Goal: Check status

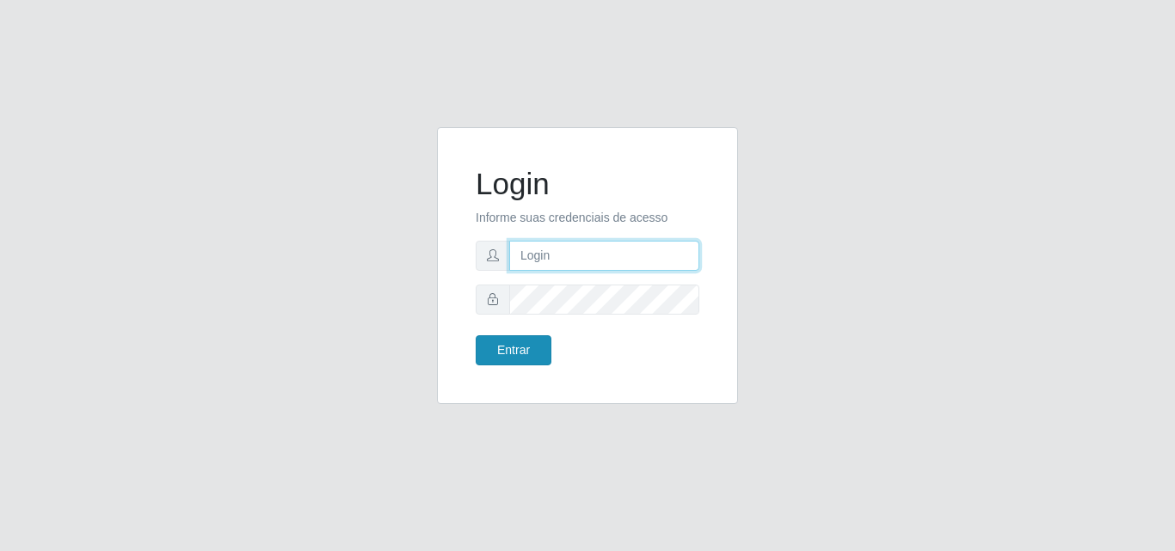
type input "[EMAIL_ADDRESS][DOMAIN_NAME]"
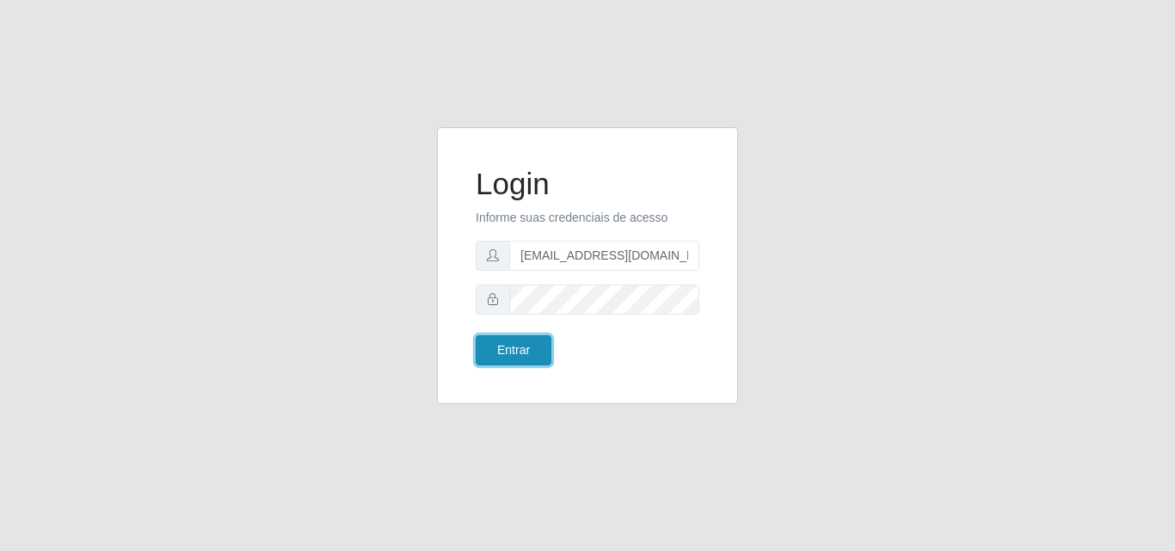
click at [522, 355] on button "Entrar" at bounding box center [514, 350] width 76 height 30
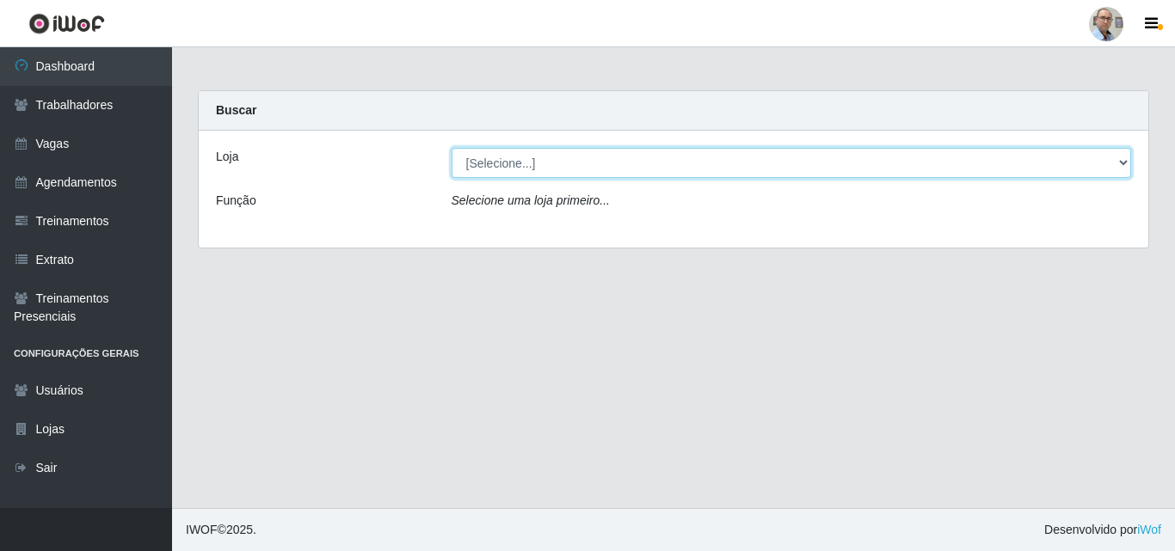
click at [525, 169] on select "[Selecione...] Mar Vermelho - Loja 04" at bounding box center [792, 163] width 680 height 30
select select "251"
click at [452, 148] on select "[Selecione...] Mar Vermelho - Loja 04" at bounding box center [792, 163] width 680 height 30
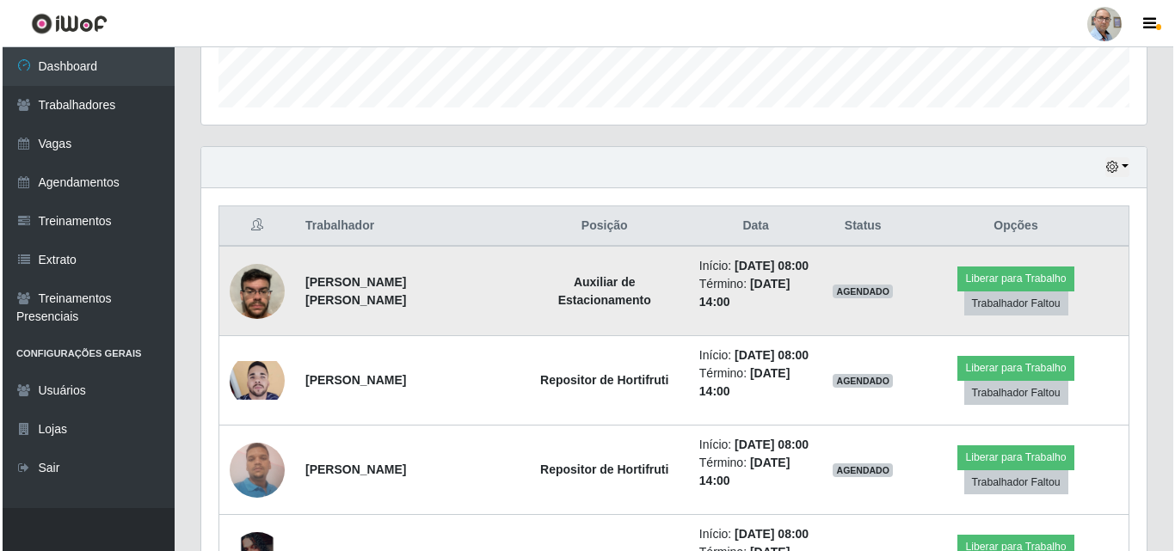
scroll to position [602, 0]
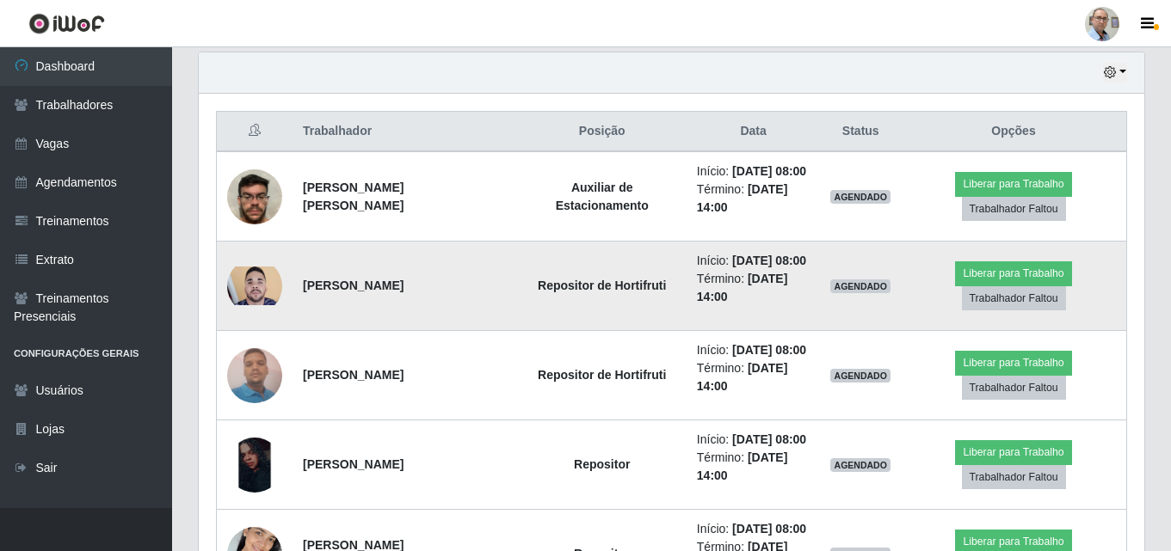
click at [265, 305] on img at bounding box center [254, 286] width 55 height 38
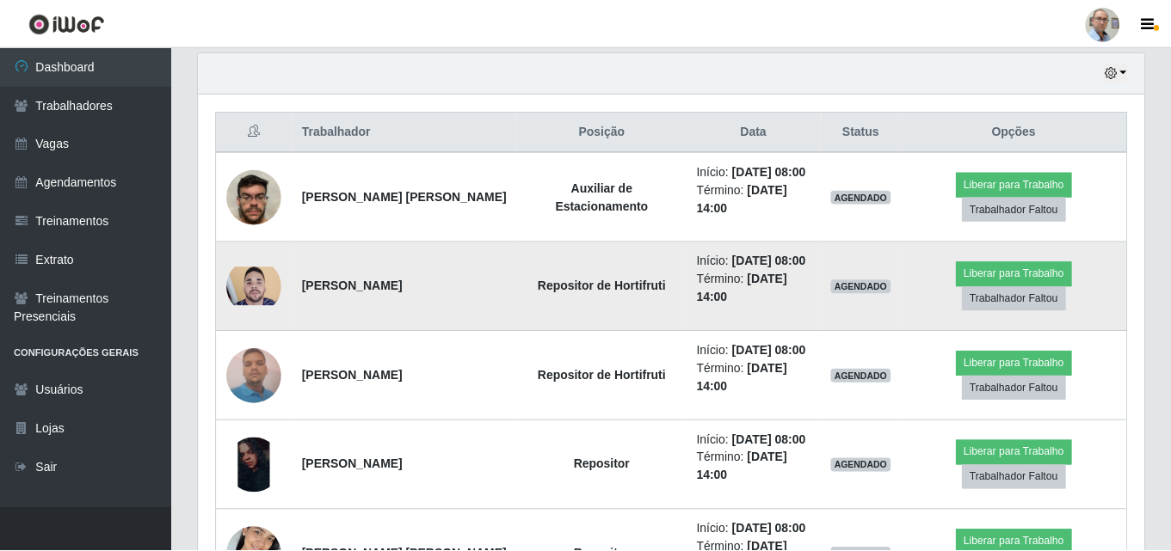
scroll to position [357, 937]
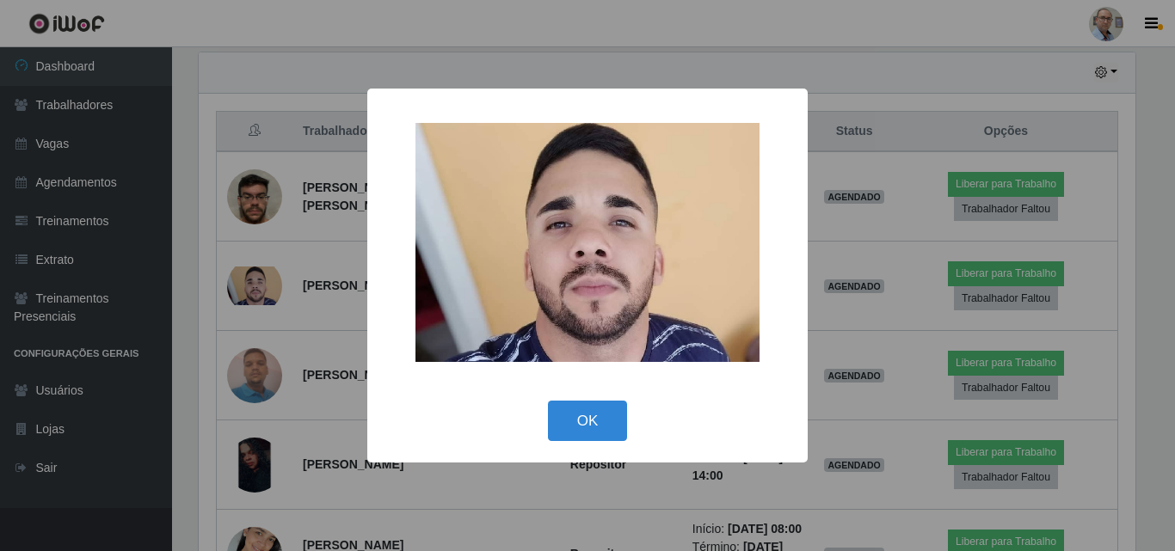
click at [889, 385] on div "× OK Cancel" at bounding box center [587, 275] width 1175 height 551
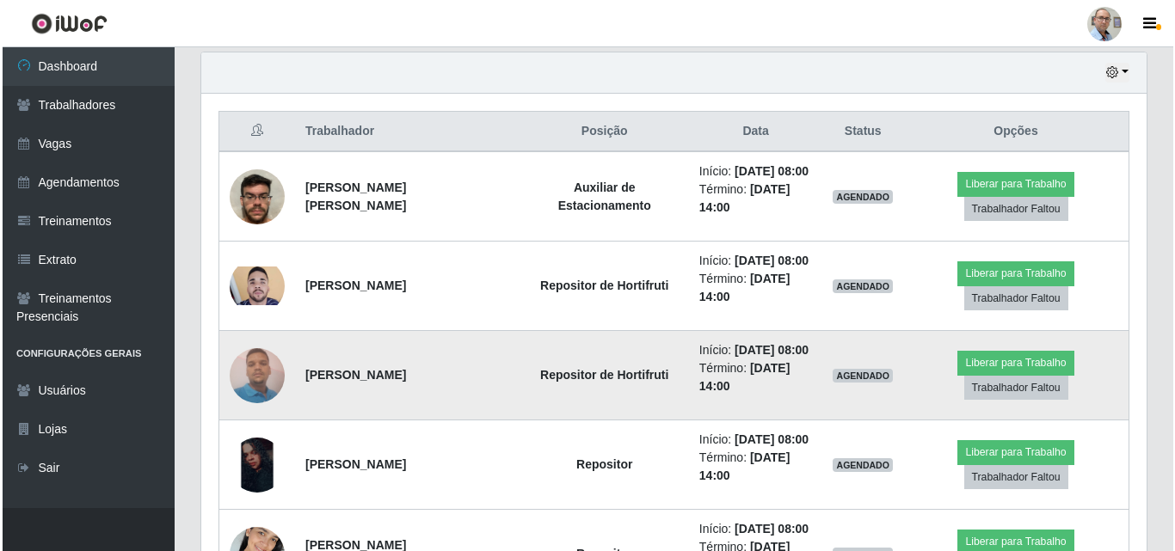
scroll to position [357, 945]
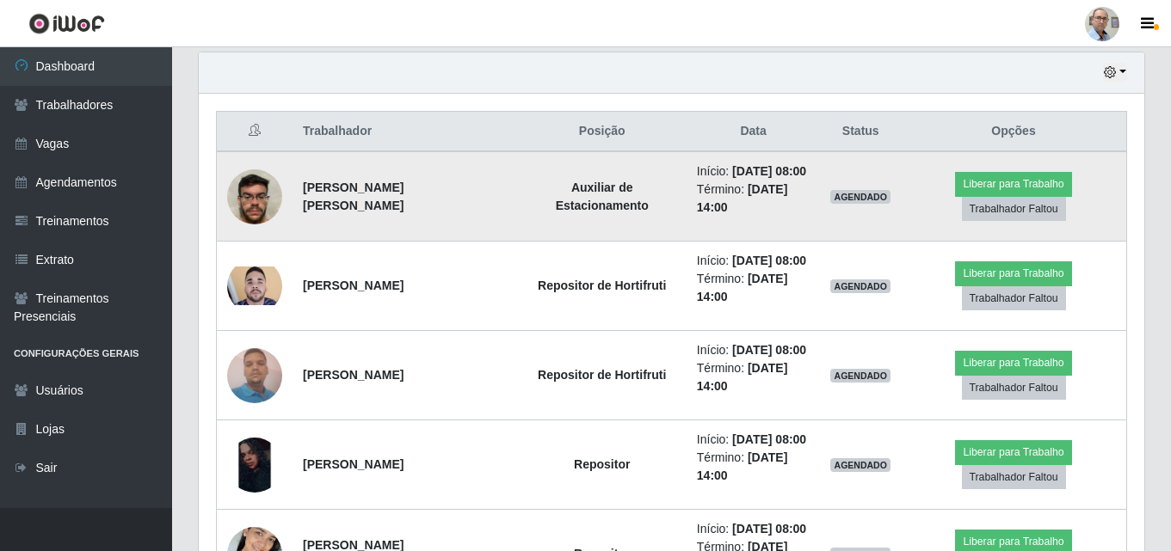
click at [250, 212] on img at bounding box center [254, 196] width 55 height 73
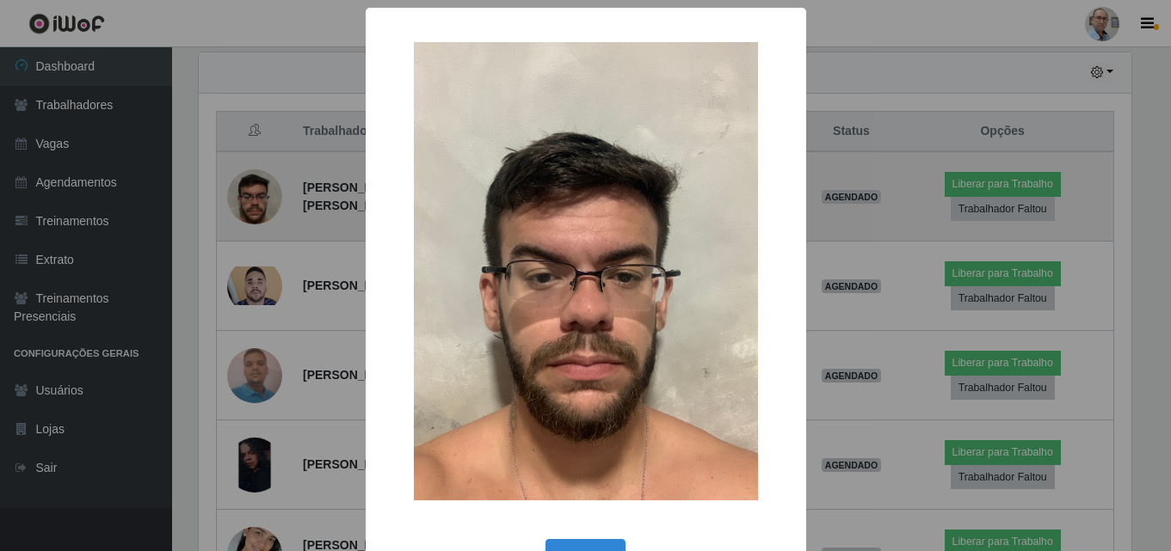
scroll to position [357, 937]
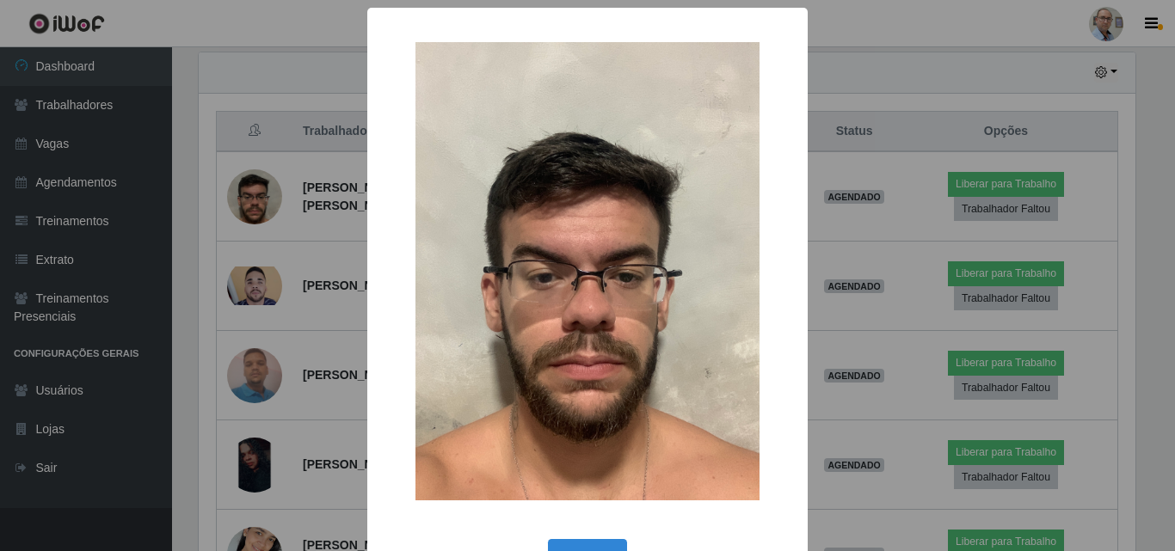
click at [875, 275] on div "× OK Cancel" at bounding box center [587, 275] width 1175 height 551
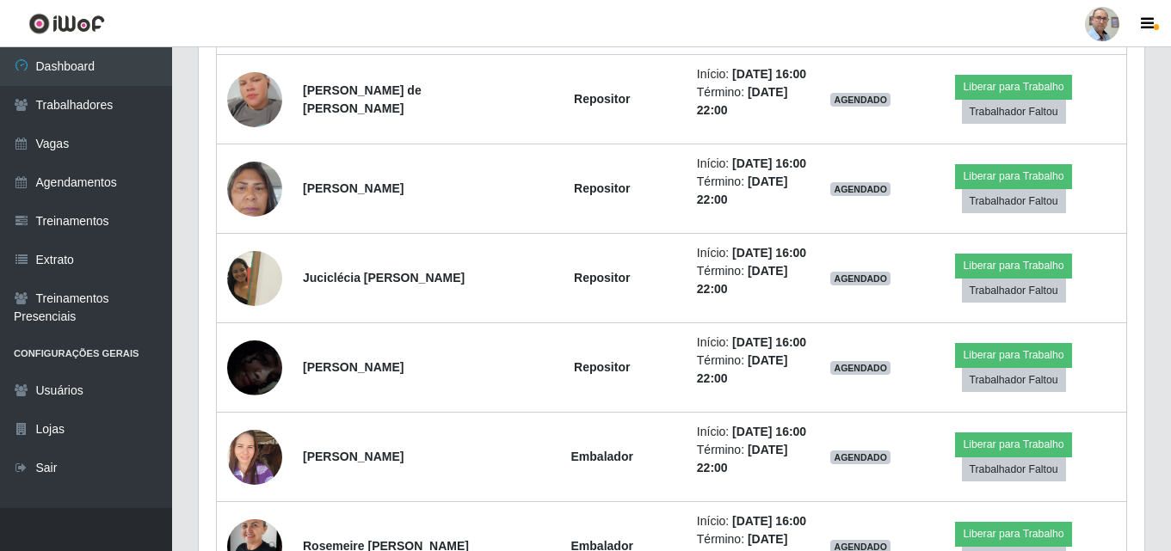
scroll to position [2581, 0]
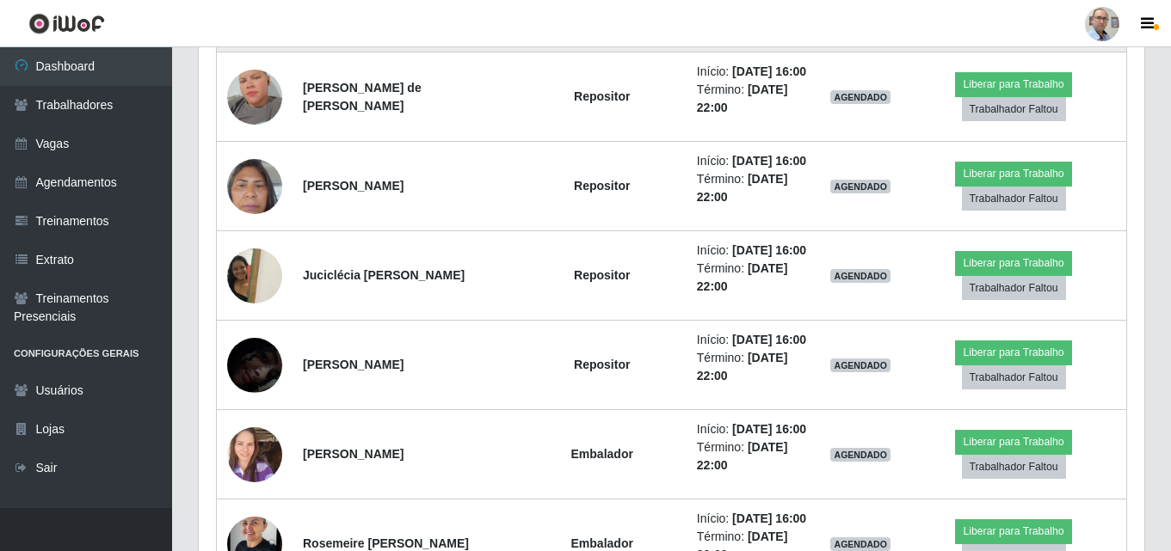
click at [256, 50] on img at bounding box center [254, 7] width 55 height 85
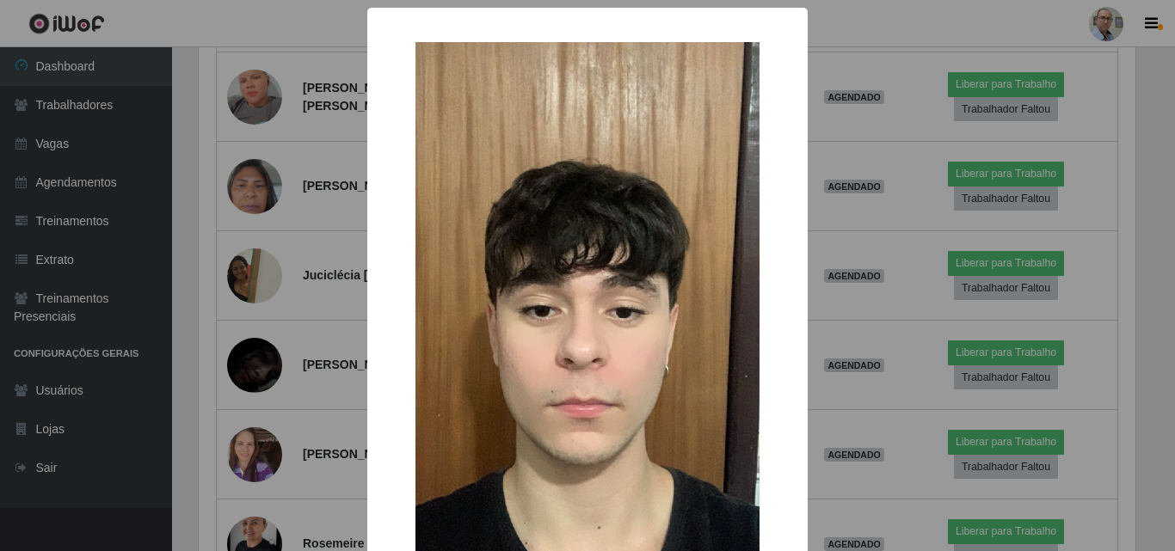
click at [857, 342] on div "× OK Cancel" at bounding box center [587, 275] width 1175 height 551
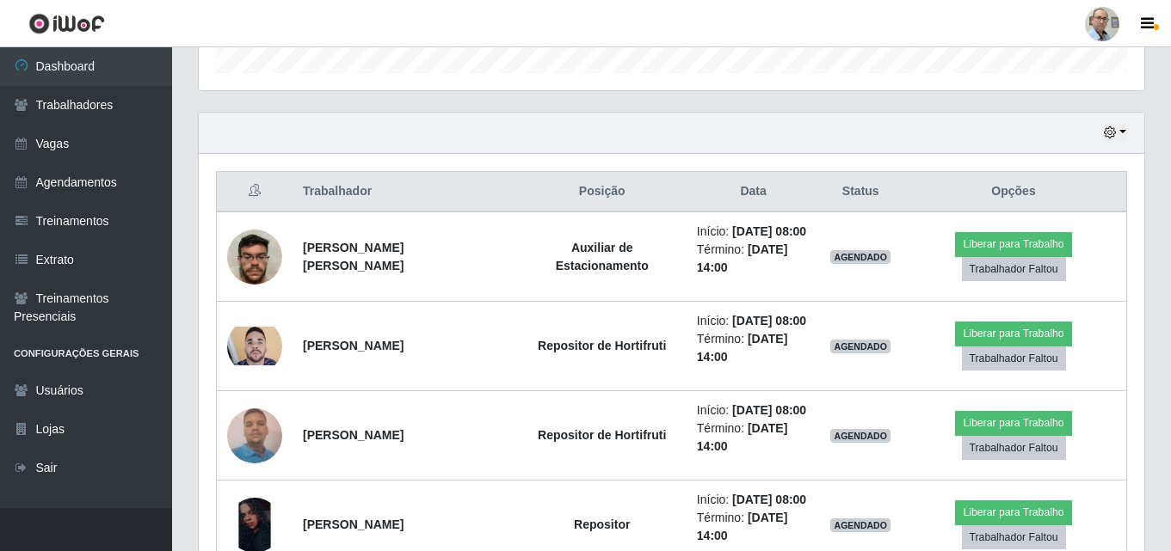
scroll to position [516, 0]
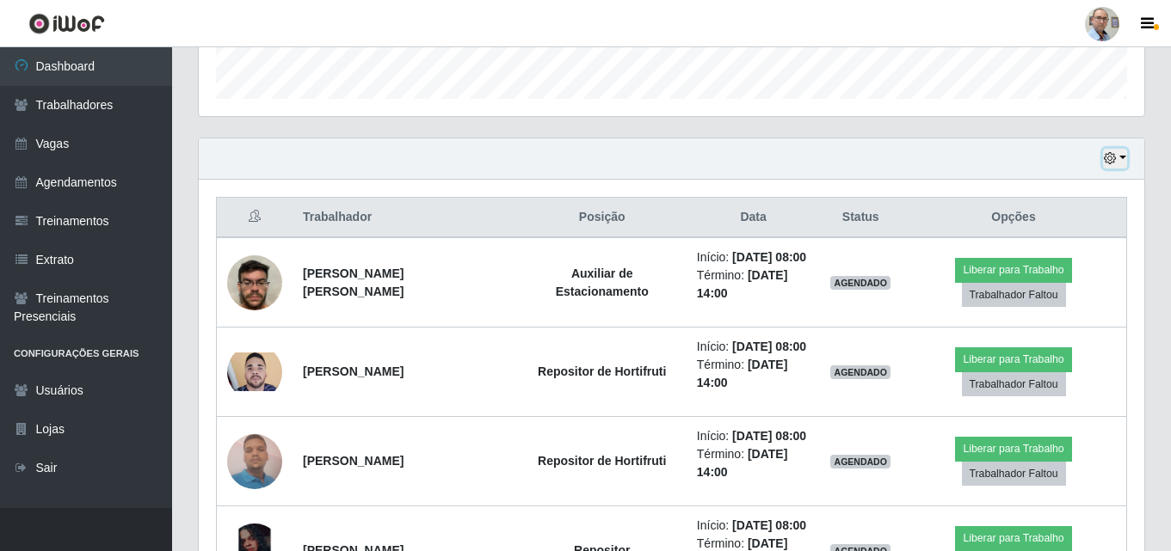
click at [1109, 154] on icon "button" at bounding box center [1110, 158] width 12 height 12
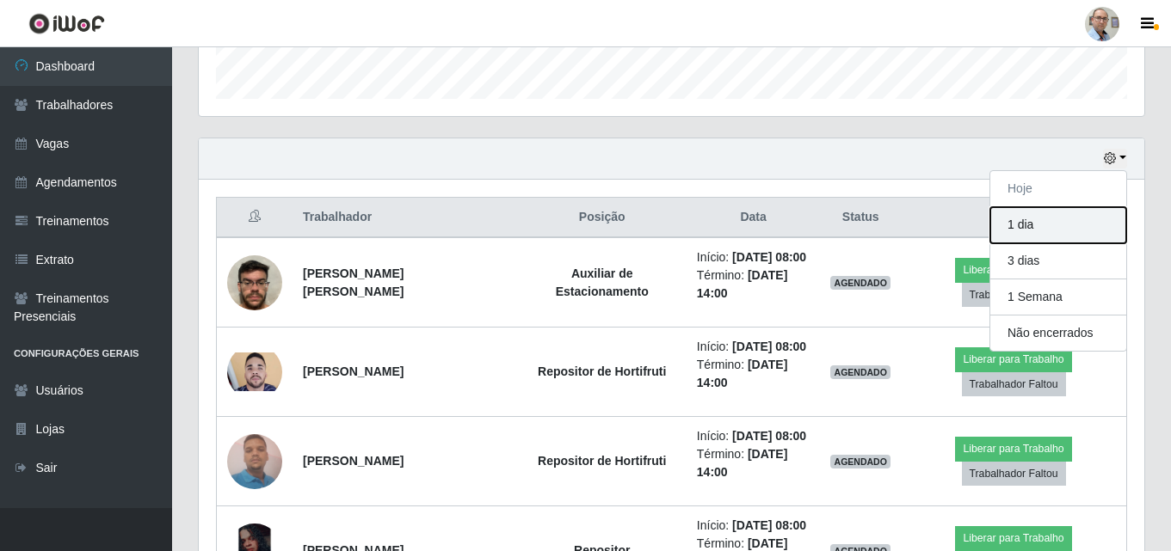
click at [1038, 237] on button "1 dia" at bounding box center [1058, 225] width 136 height 36
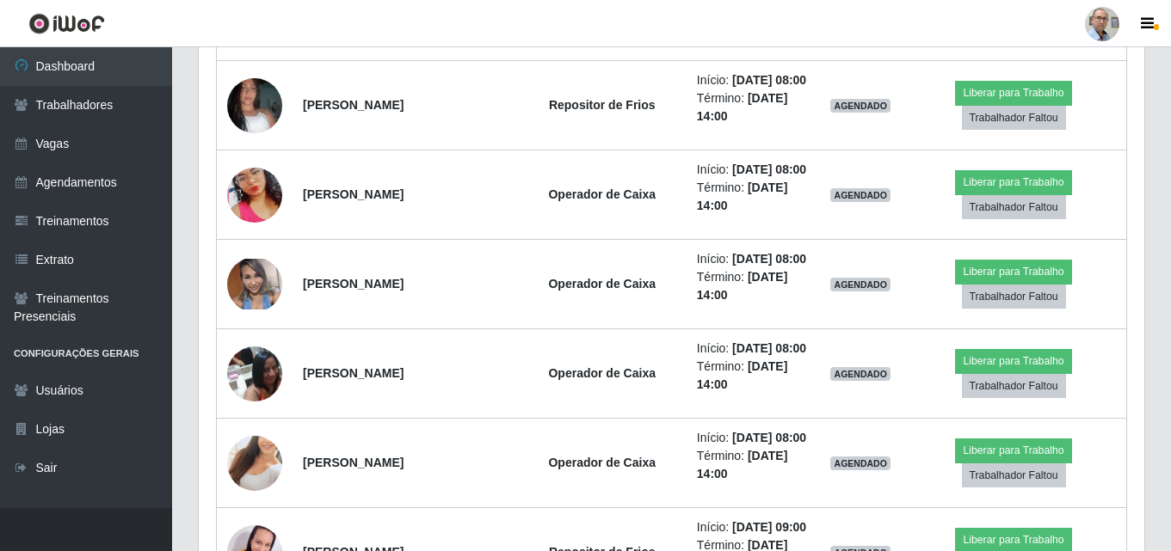
scroll to position [5075, 0]
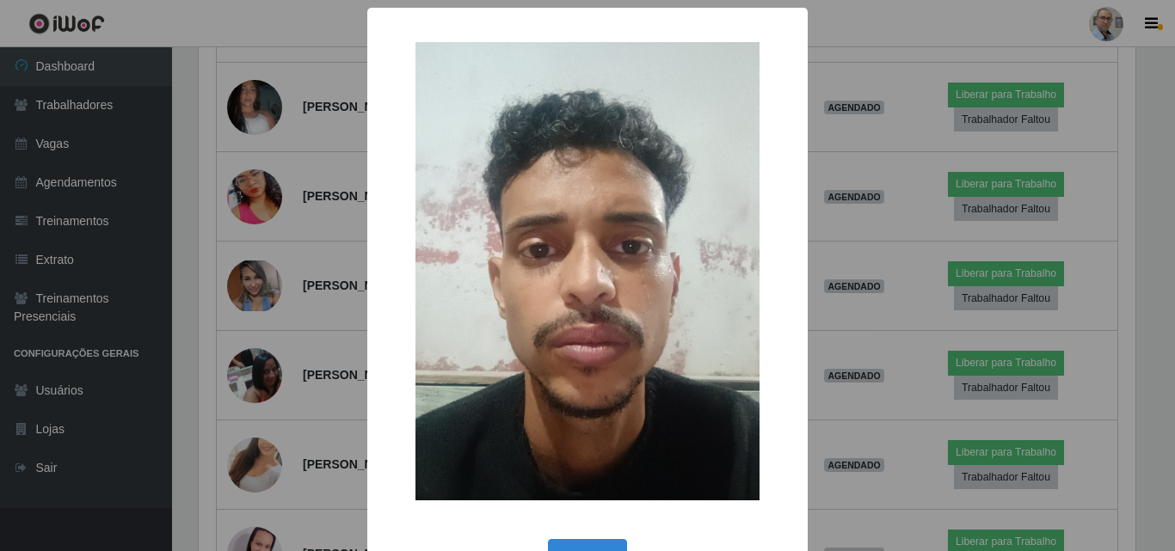
click at [895, 296] on div "× OK Cancel" at bounding box center [587, 275] width 1175 height 551
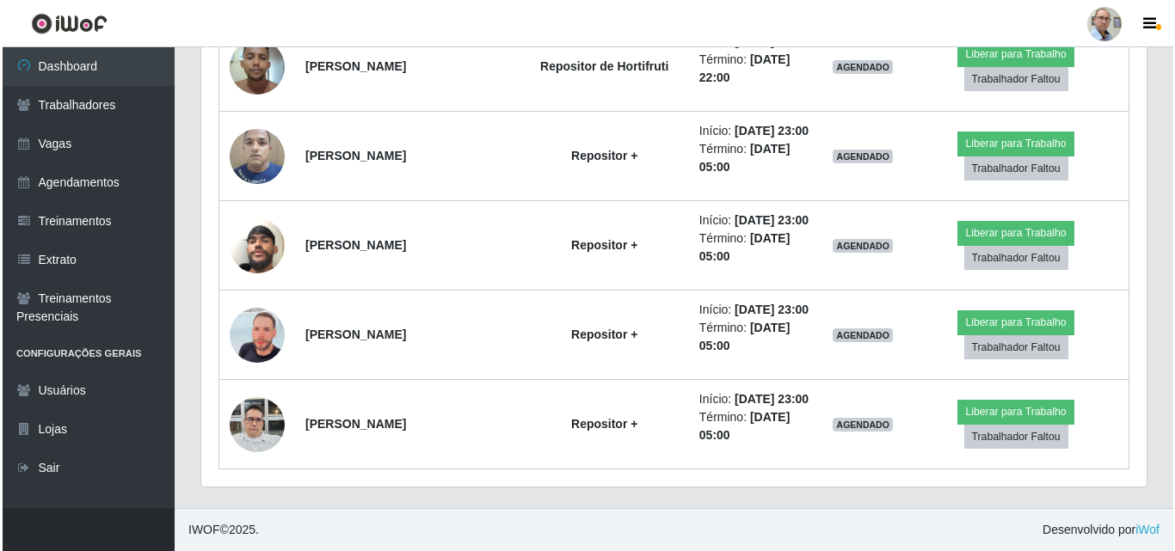
scroll to position [8000, 0]
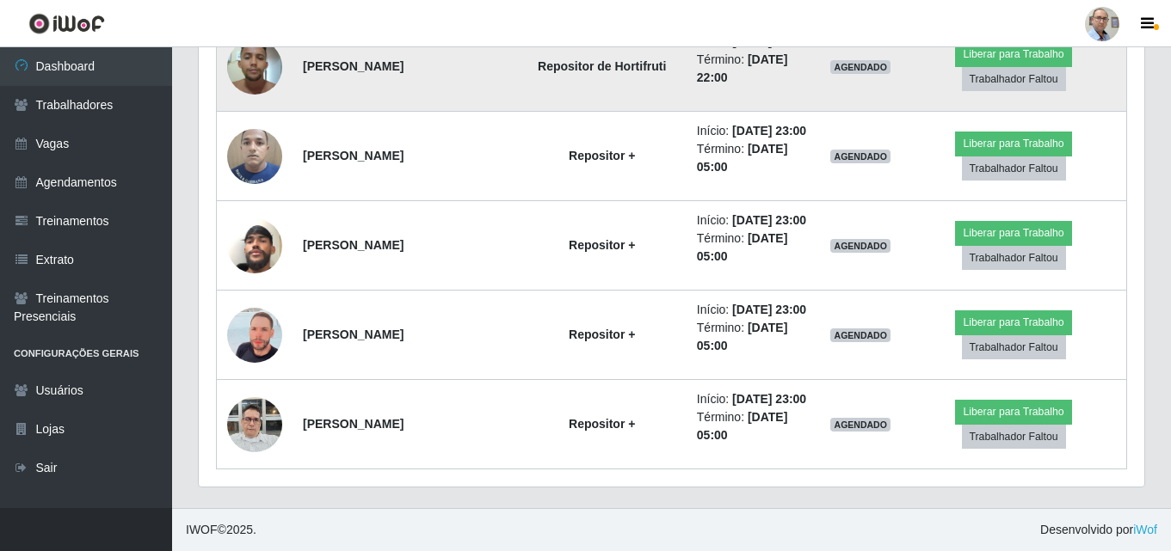
click at [257, 103] on img at bounding box center [254, 66] width 55 height 73
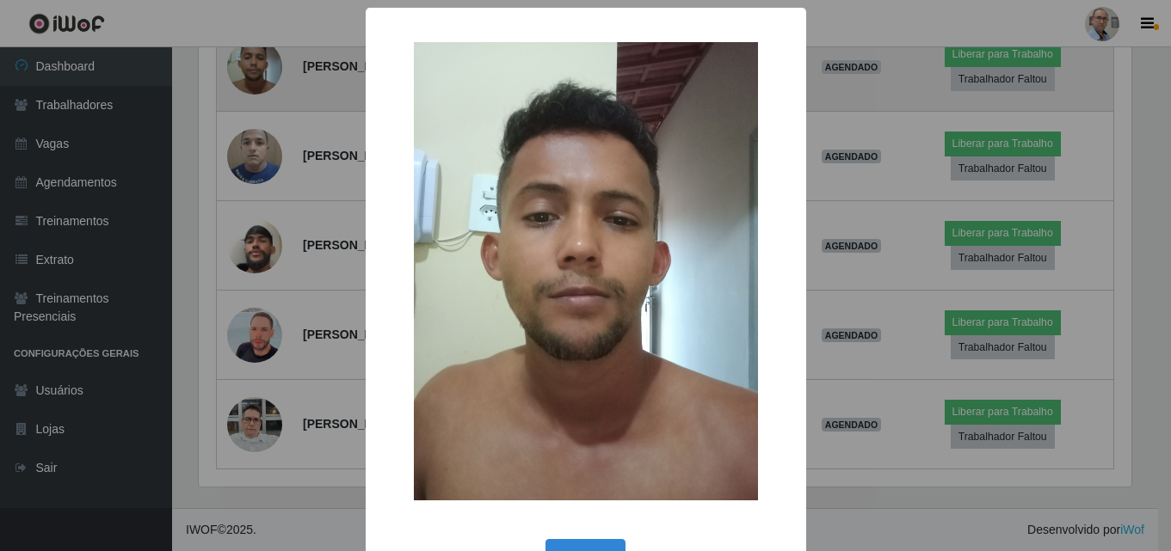
scroll to position [357, 937]
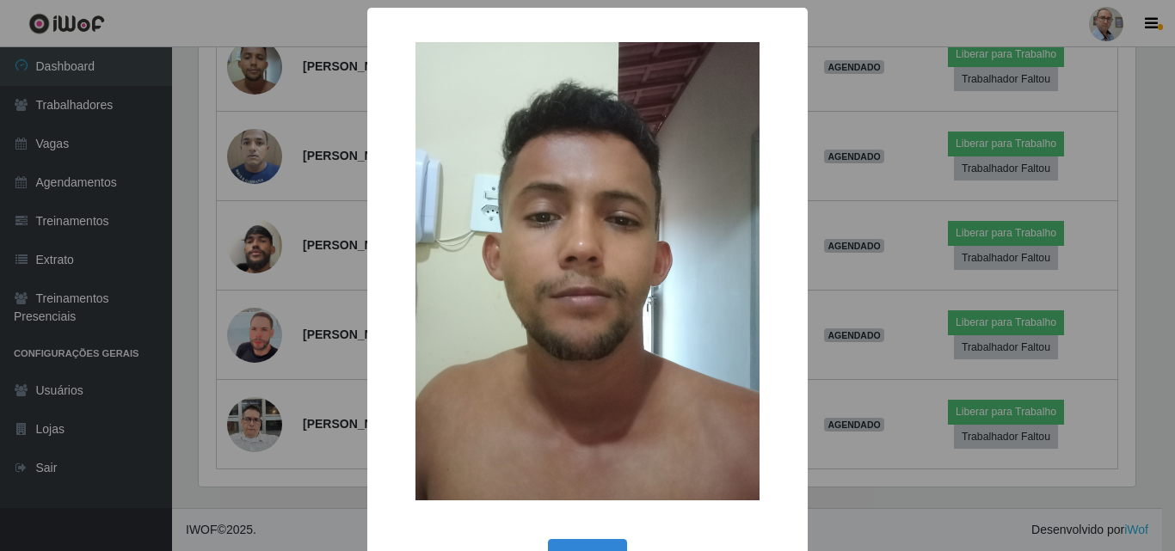
click at [881, 292] on div "× OK Cancel" at bounding box center [587, 275] width 1175 height 551
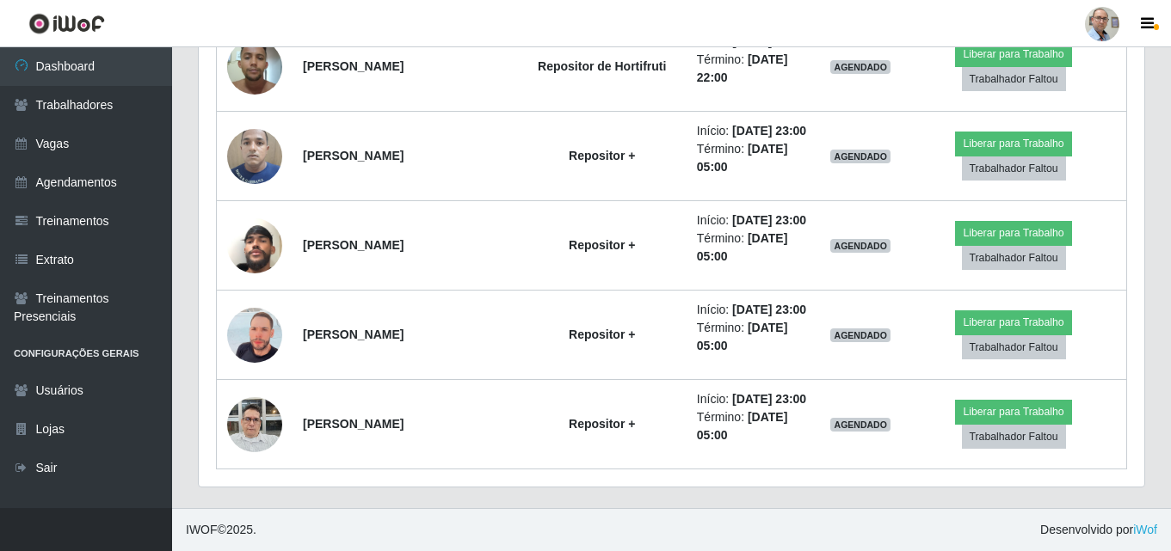
scroll to position [357, 945]
